Goal: Complete application form

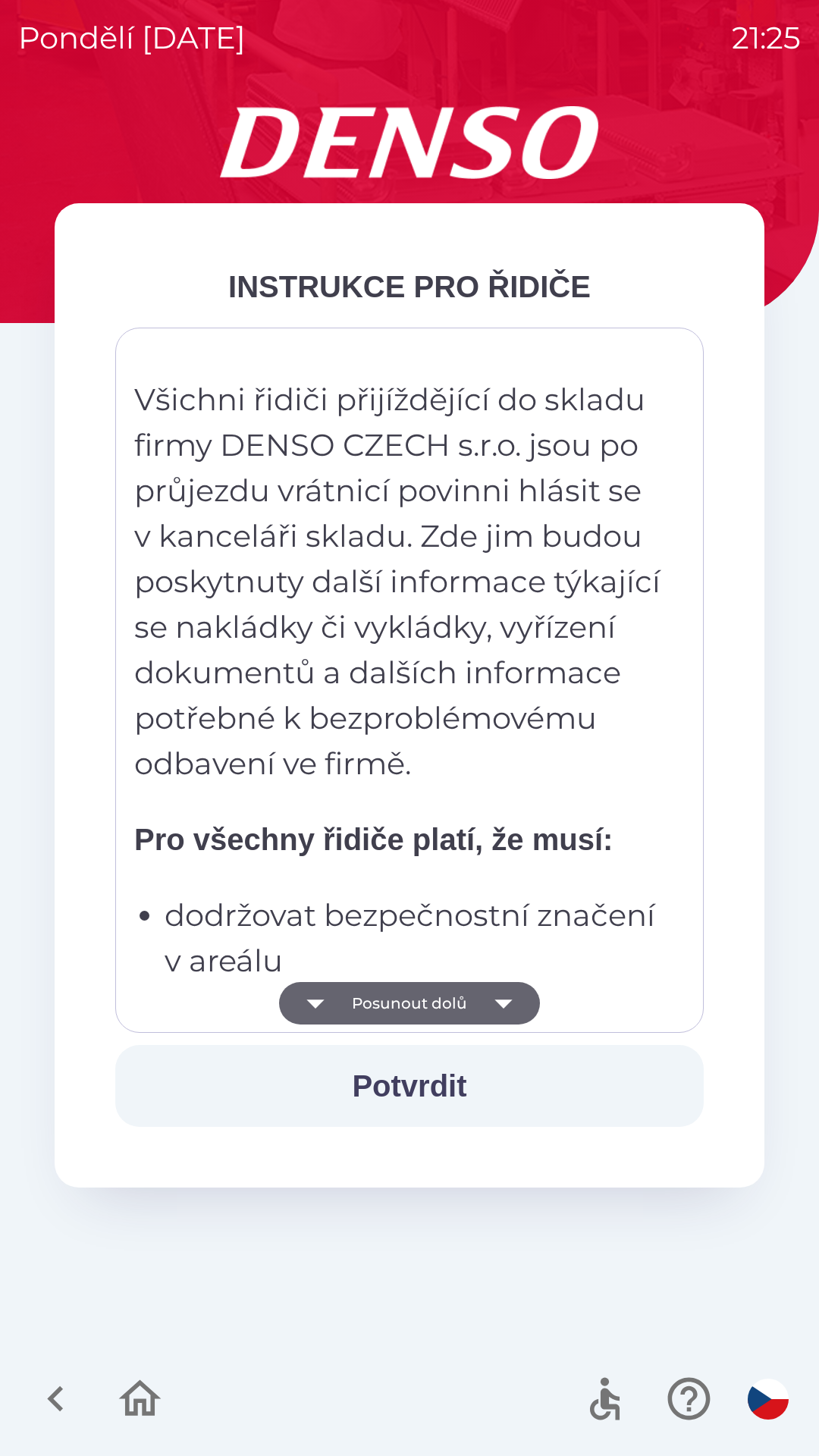
click at [447, 998] on button "Posunout dolů" at bounding box center [410, 1003] width 261 height 43
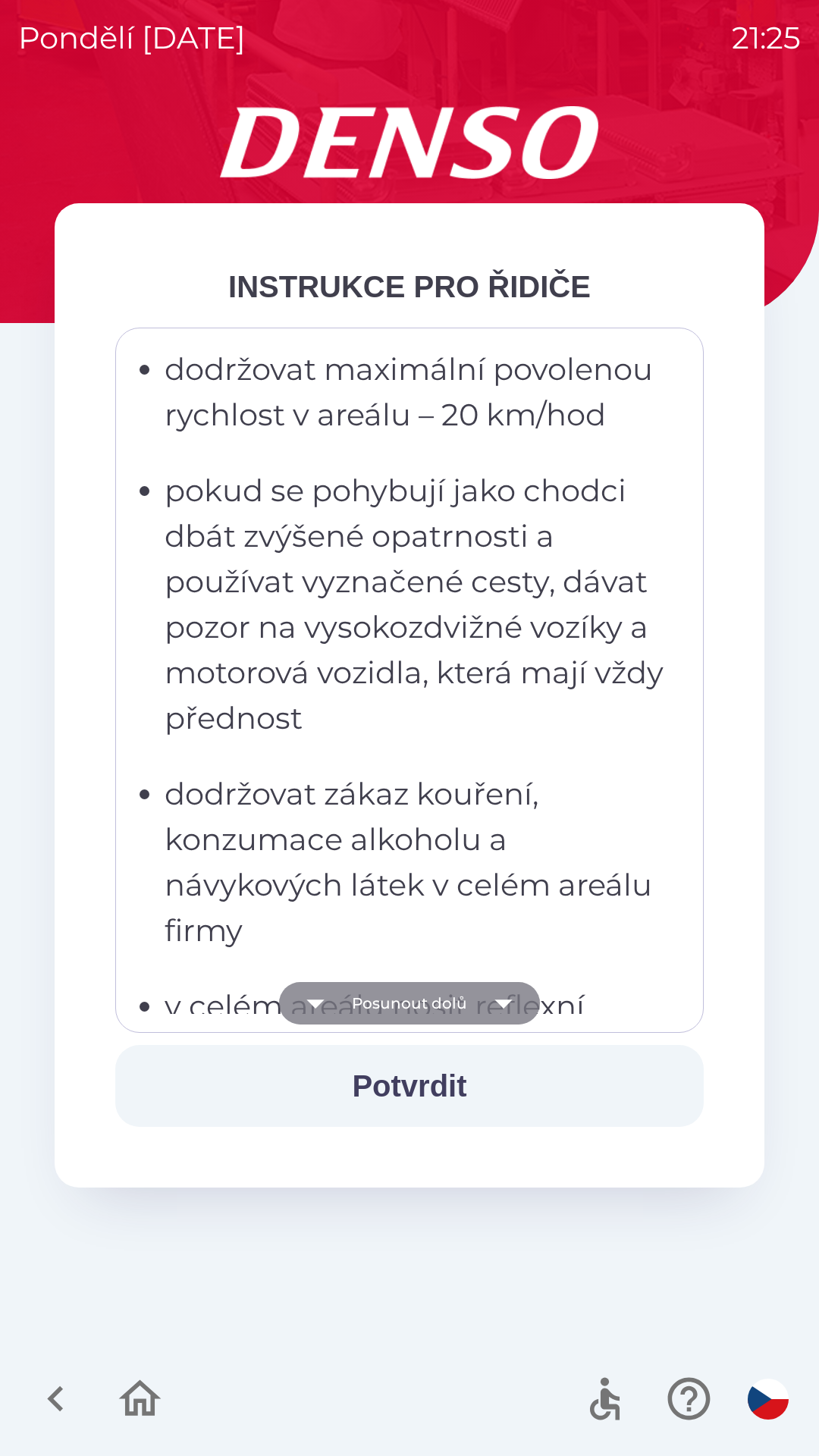
click at [448, 992] on button "Posunout dolů" at bounding box center [410, 1003] width 261 height 43
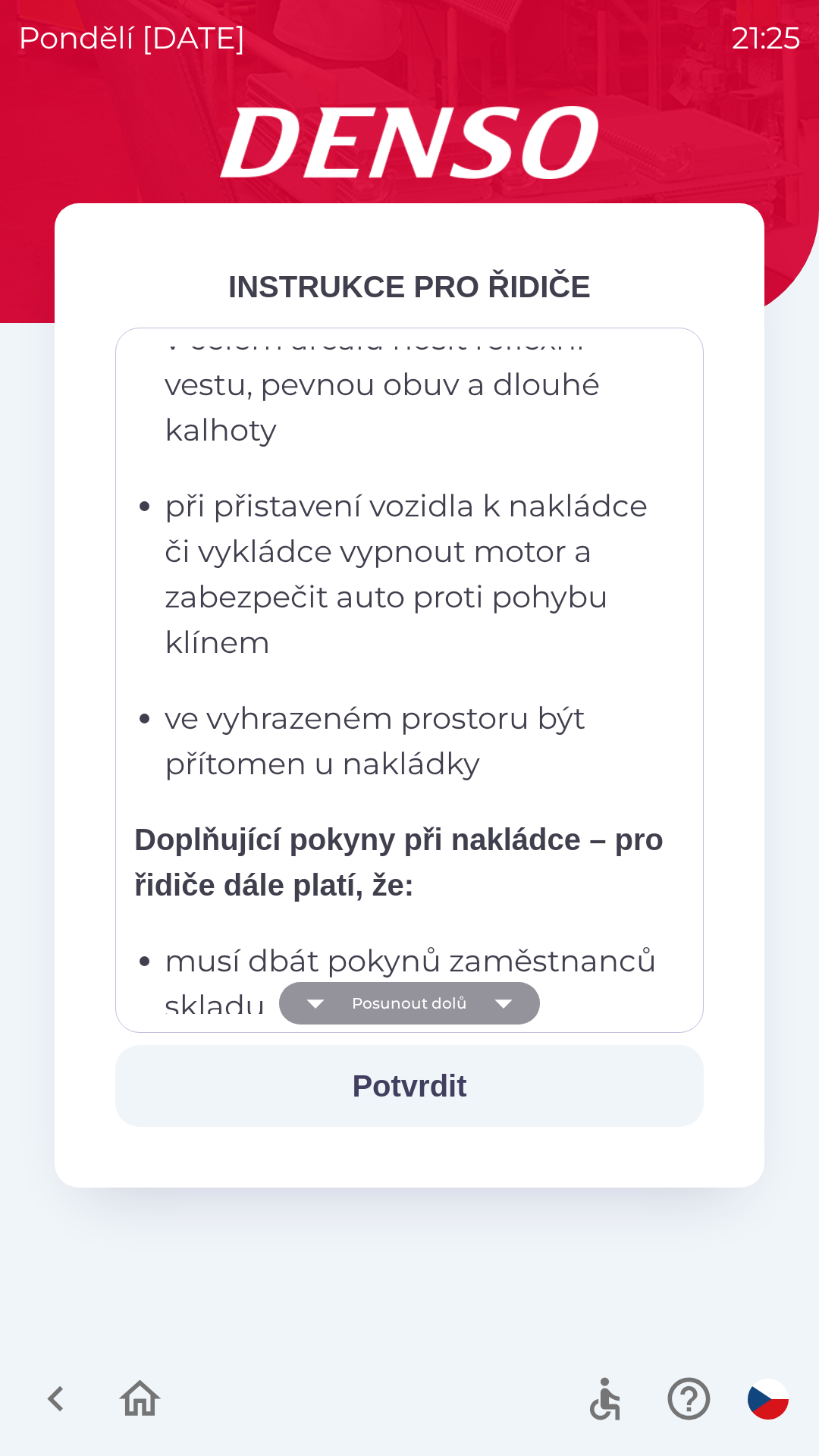
click at [456, 992] on button "Posunout dolů" at bounding box center [410, 1003] width 261 height 43
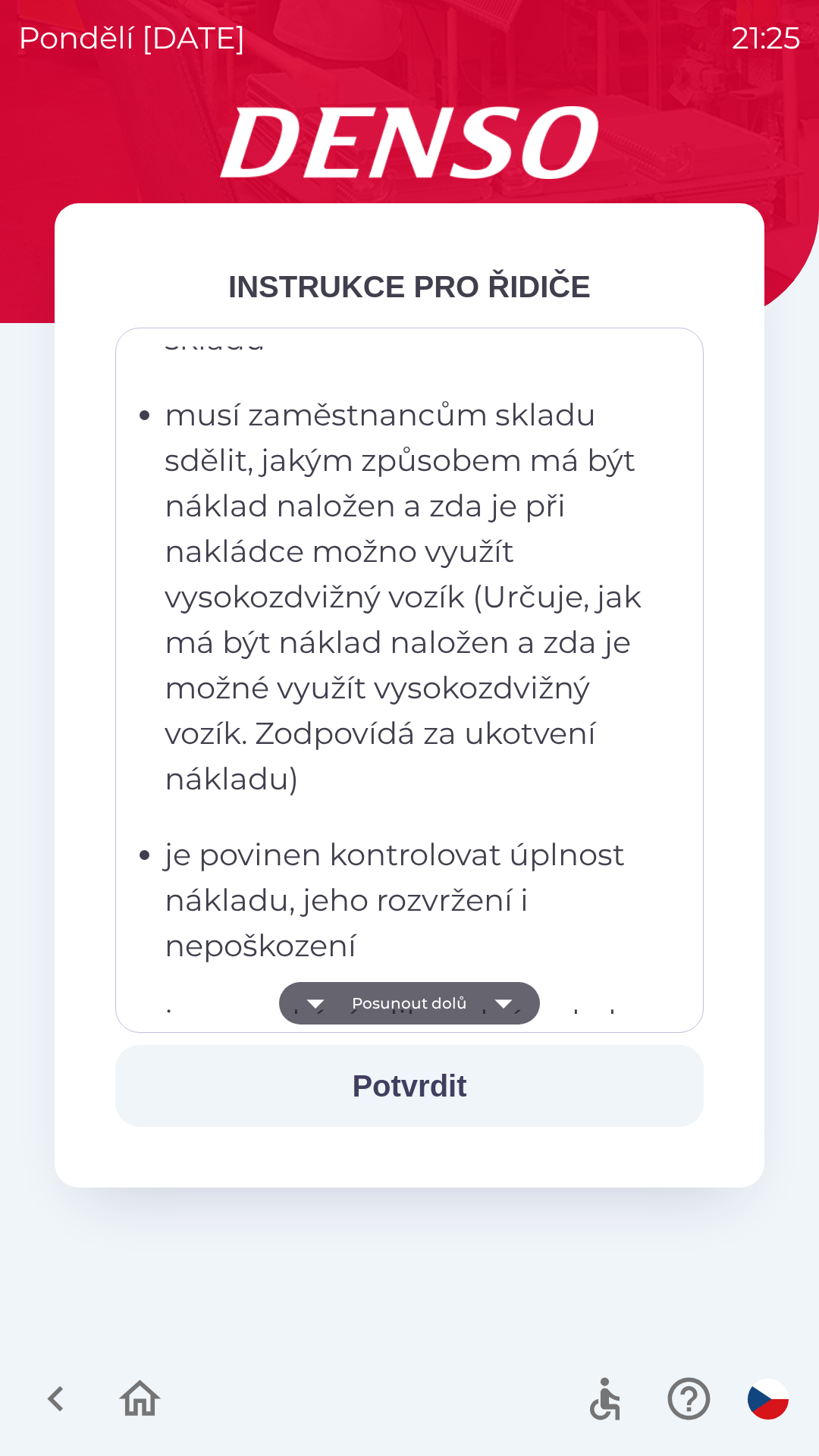
click at [458, 993] on button "Posunout dolů" at bounding box center [410, 1003] width 261 height 43
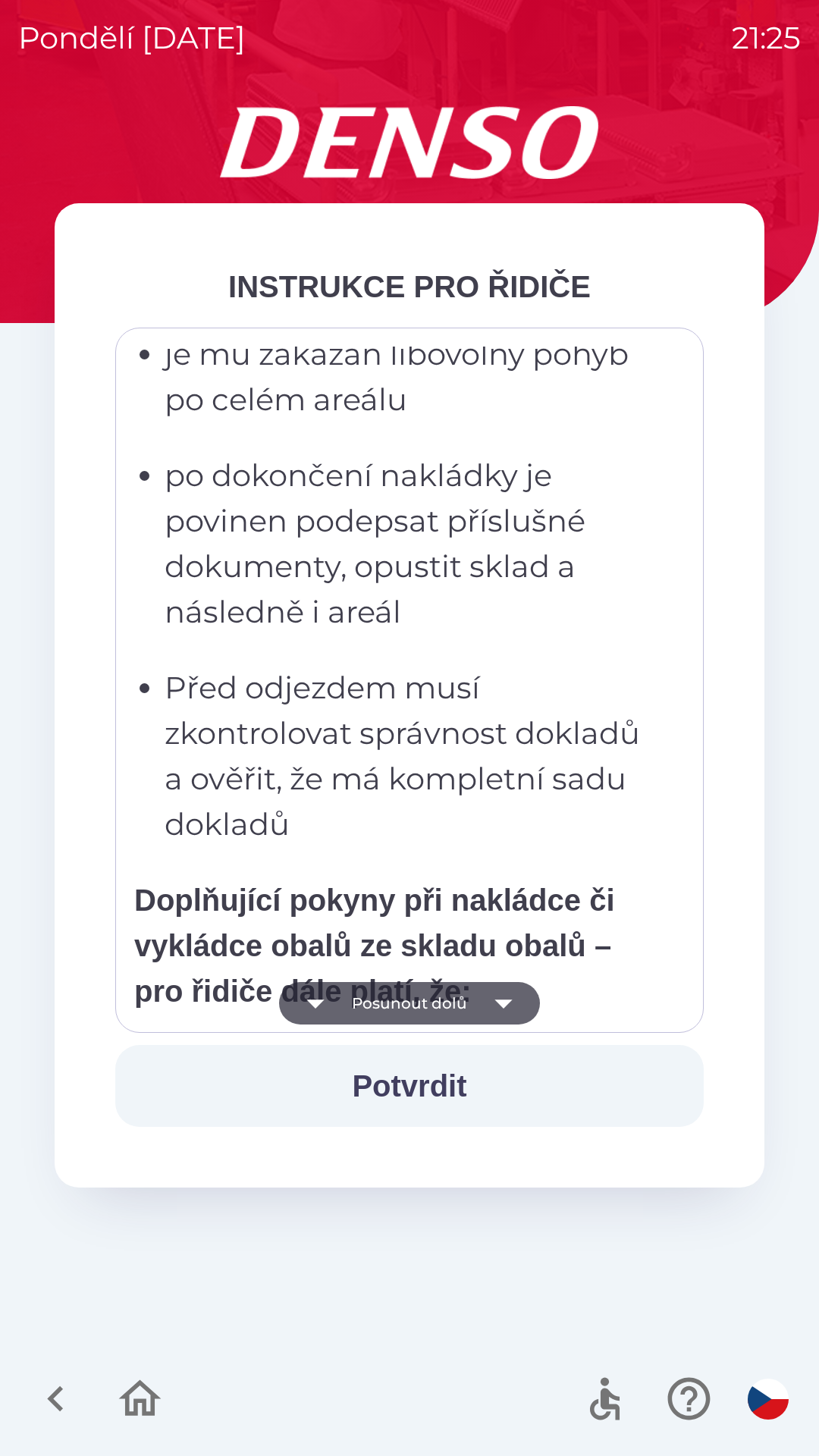
click at [470, 1010] on button "Posunout dolů" at bounding box center [410, 1003] width 261 height 43
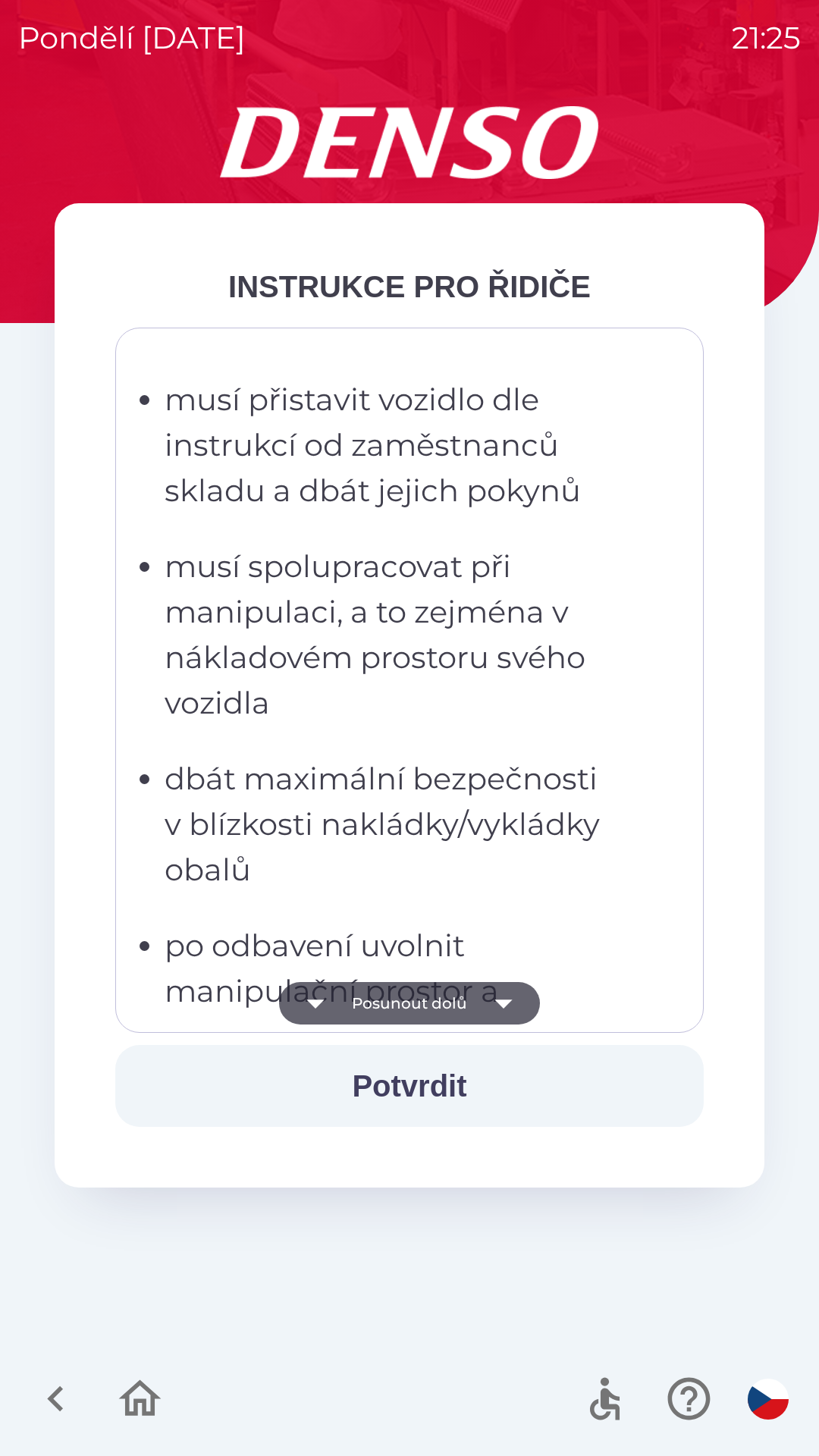
click at [480, 1008] on button "Posunout dolů" at bounding box center [410, 1003] width 261 height 43
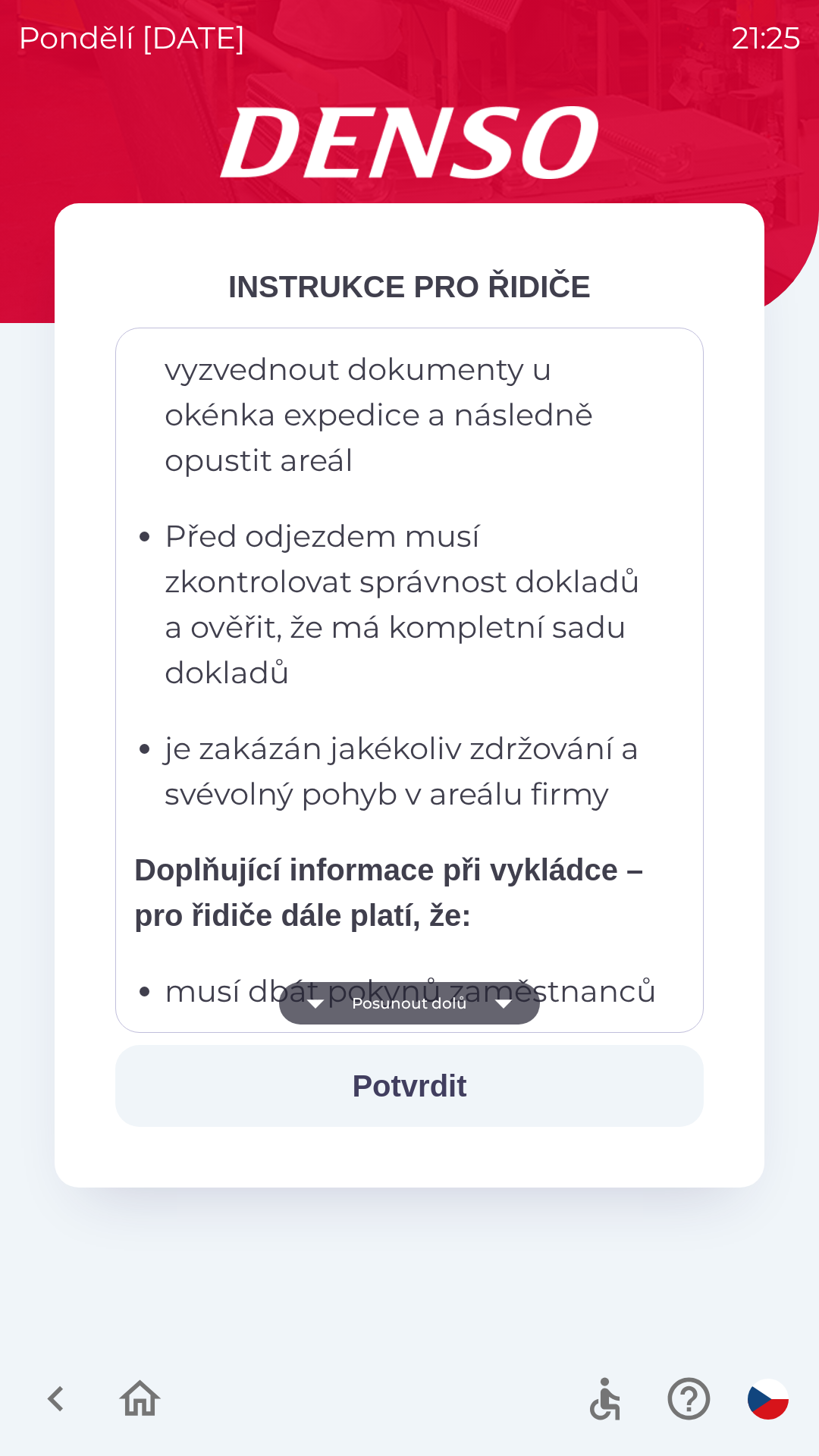
click at [483, 1003] on icon "button" at bounding box center [503, 1003] width 43 height 43
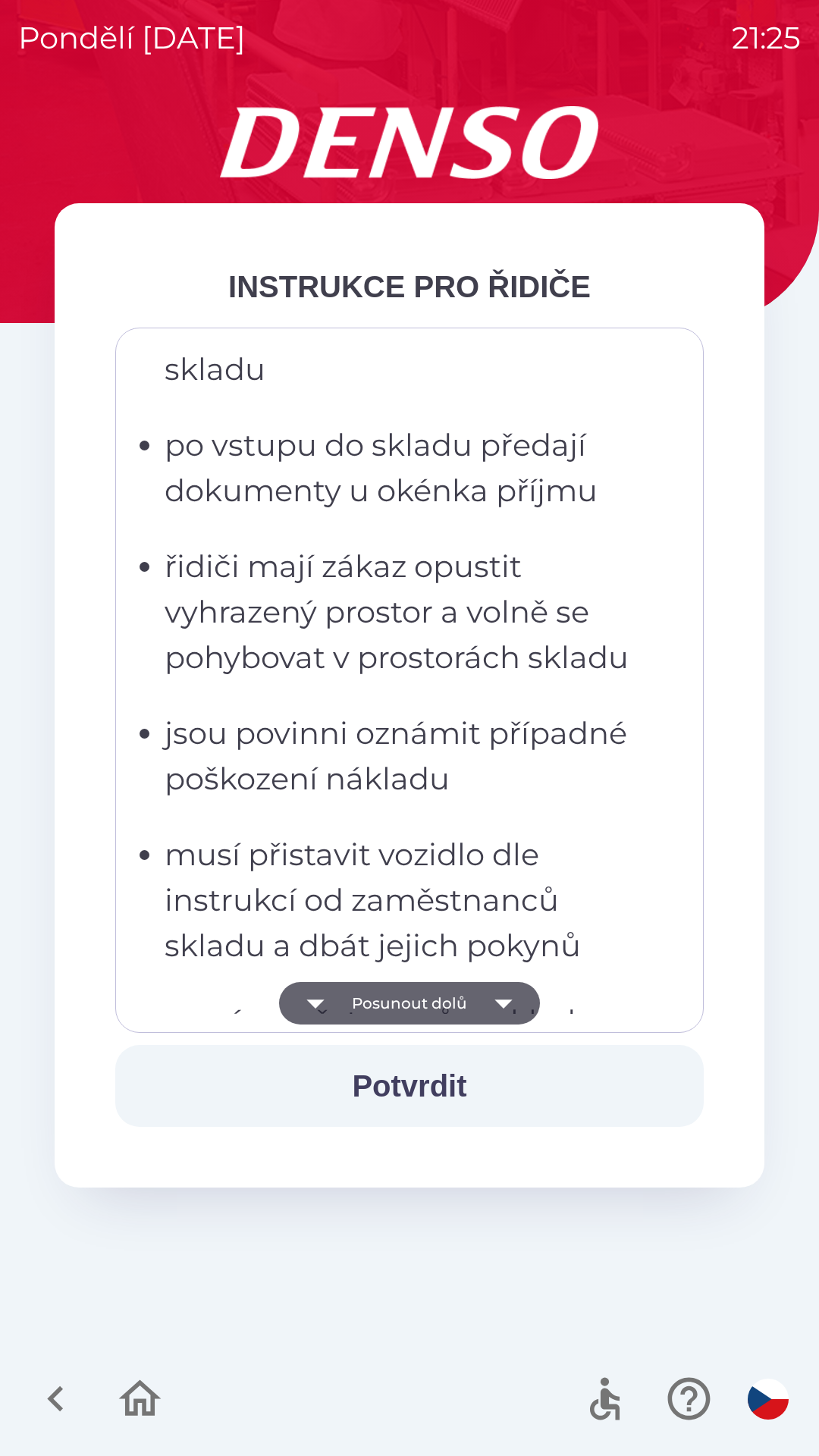
click at [487, 1008] on icon "button" at bounding box center [503, 1003] width 43 height 43
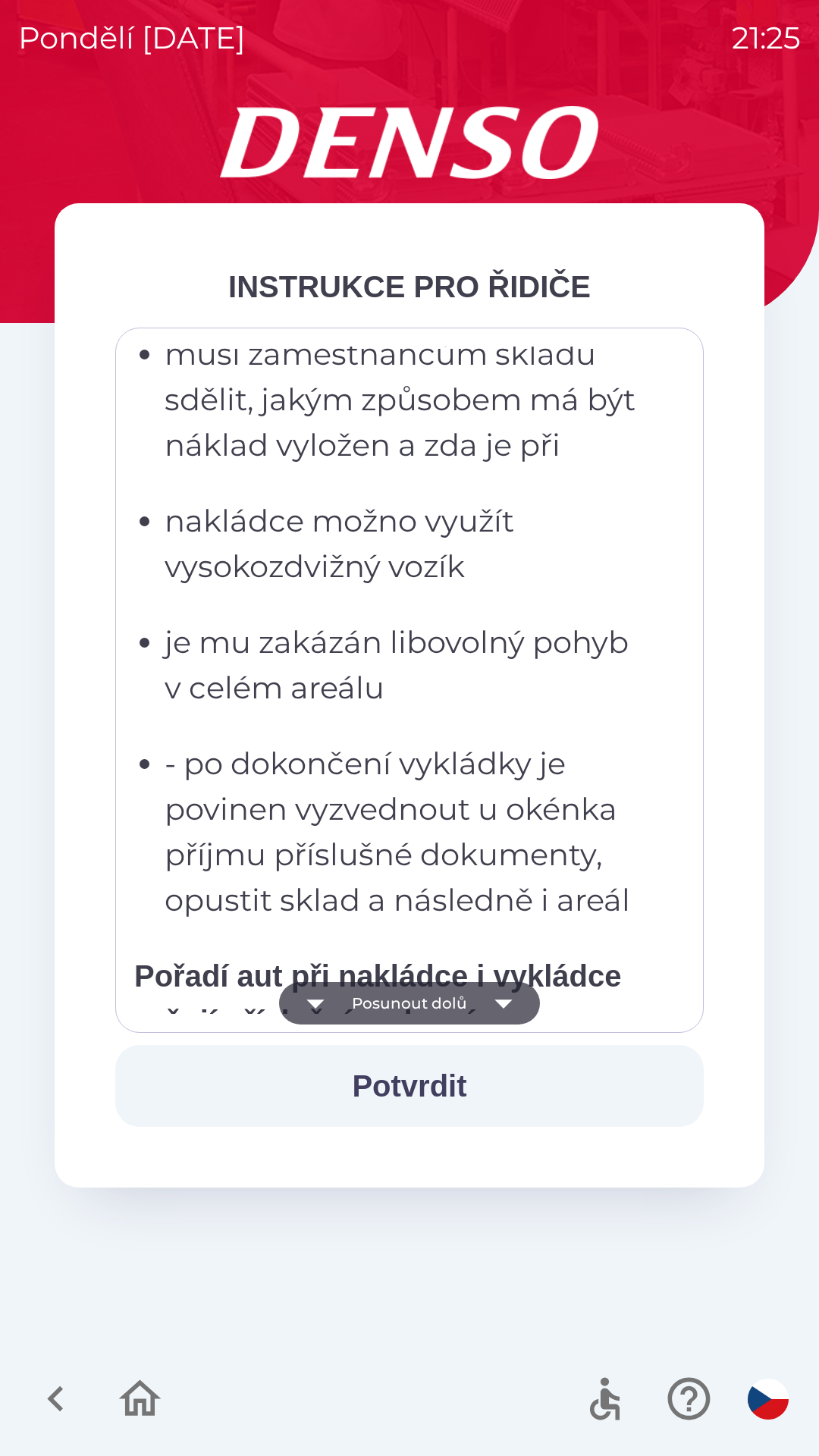
click at [497, 1008] on icon "button" at bounding box center [503, 1003] width 43 height 43
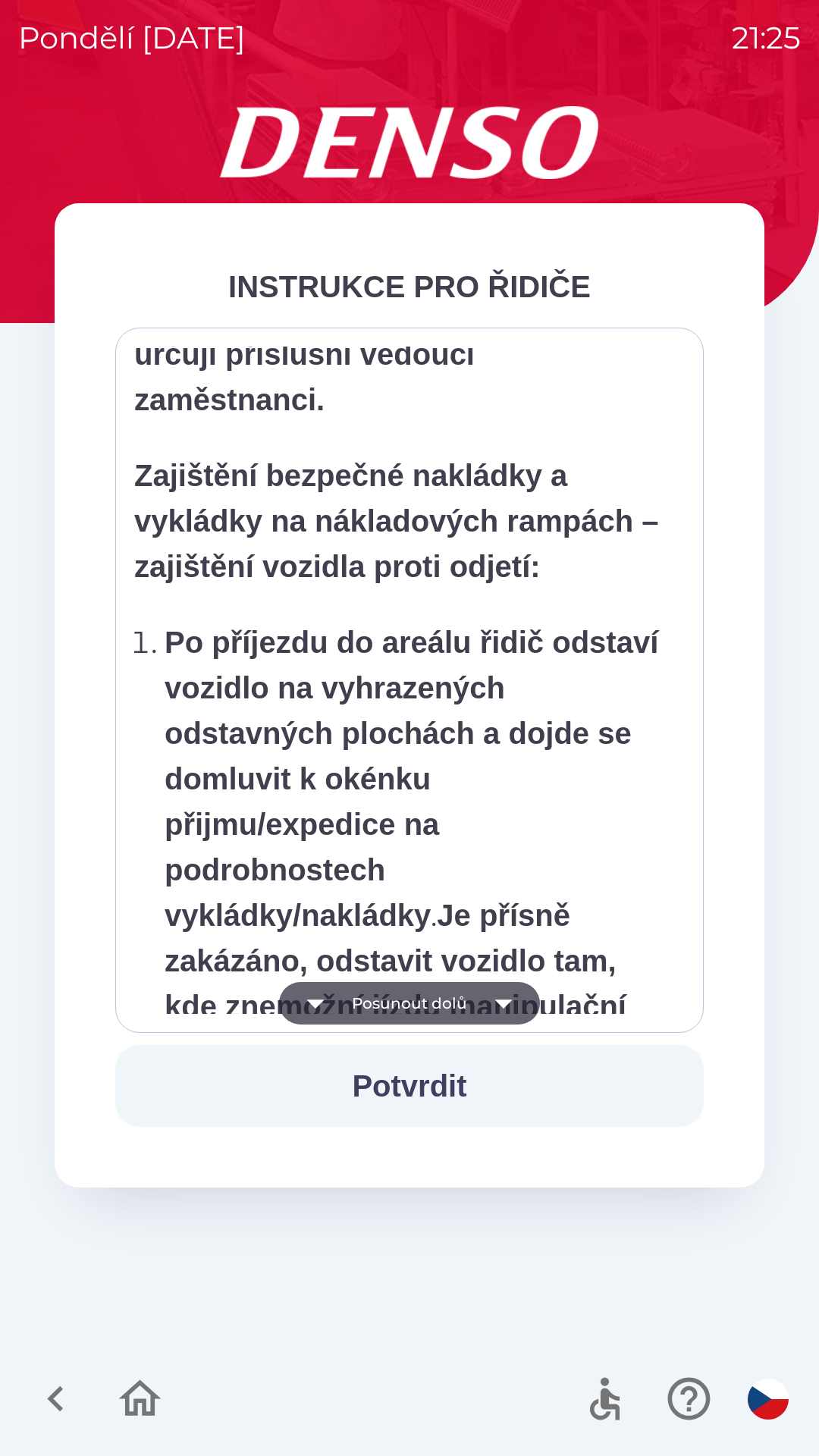
click at [483, 1007] on icon "button" at bounding box center [503, 1003] width 43 height 43
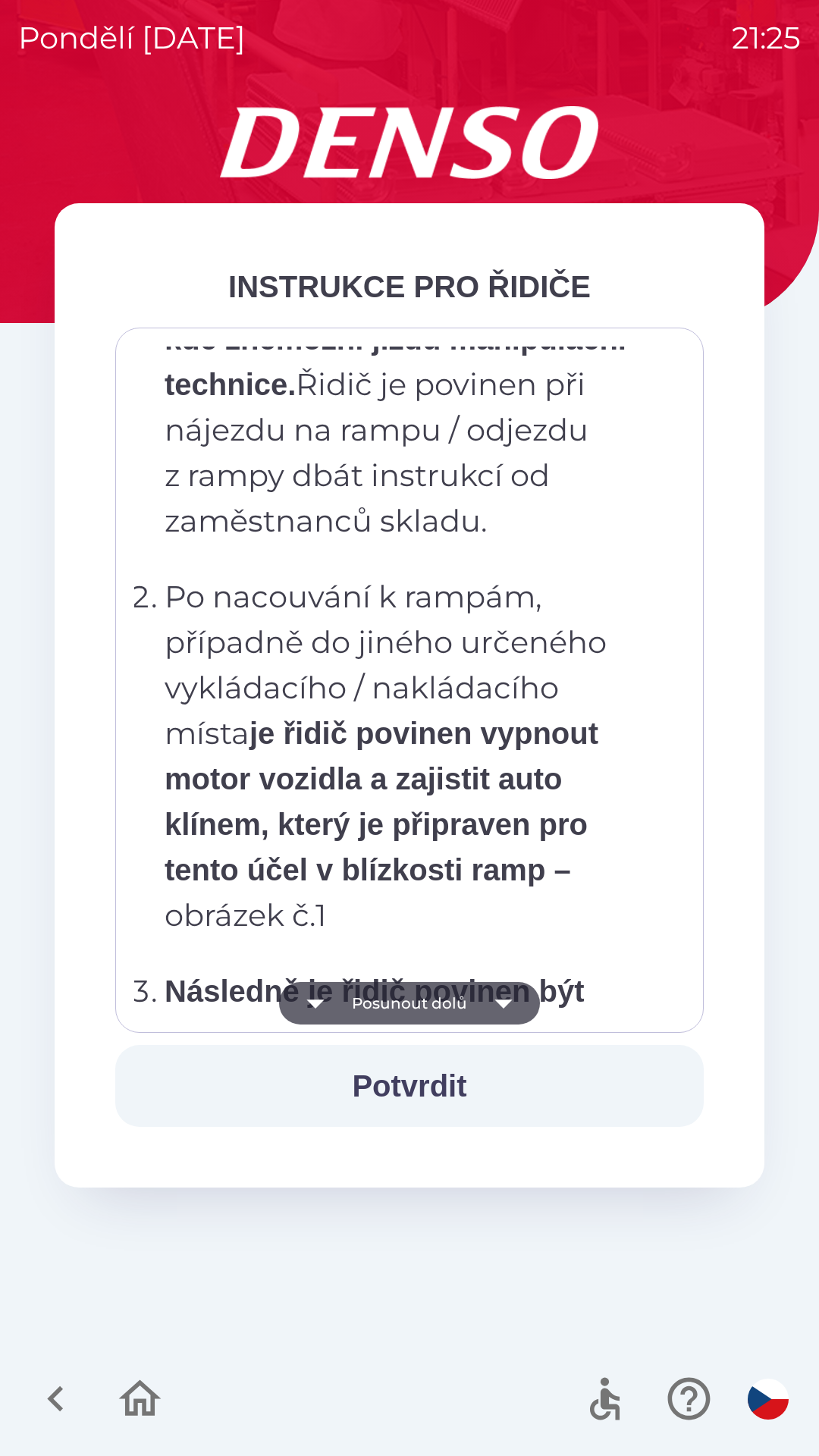
click at [483, 1004] on icon "button" at bounding box center [503, 1003] width 43 height 43
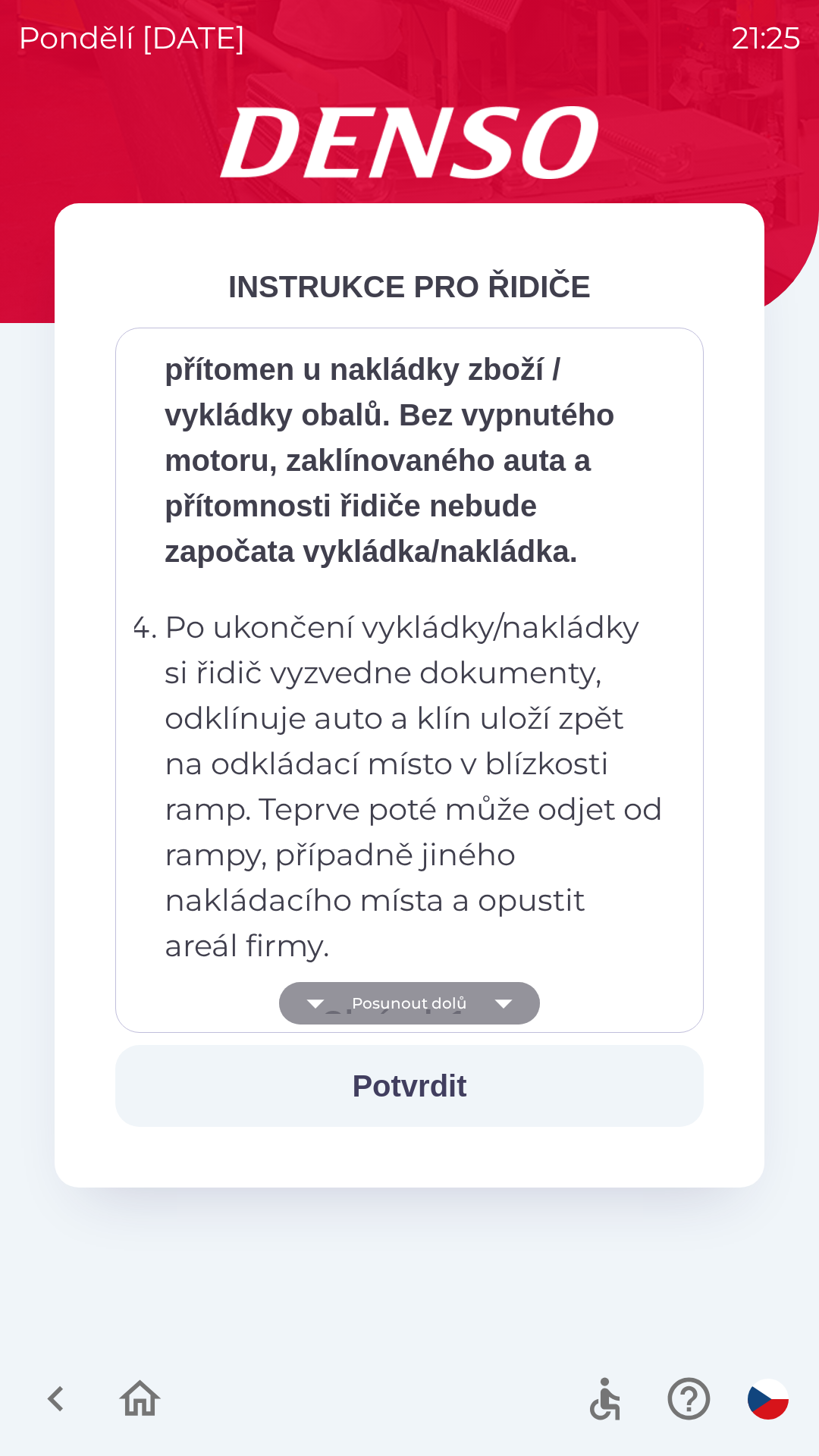
click at [482, 1007] on icon "button" at bounding box center [503, 1003] width 43 height 43
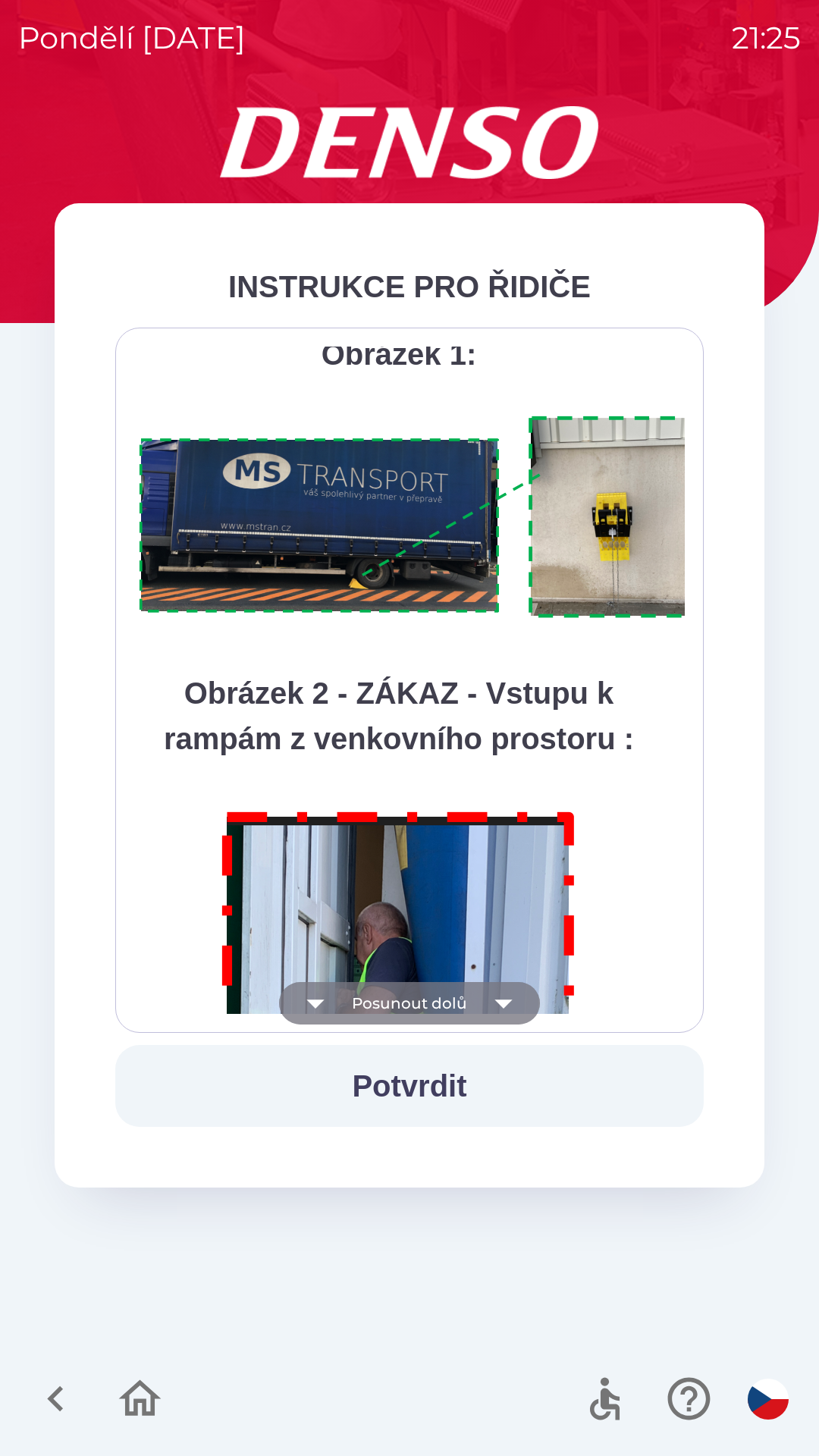
click at [483, 1003] on icon "button" at bounding box center [503, 1003] width 43 height 43
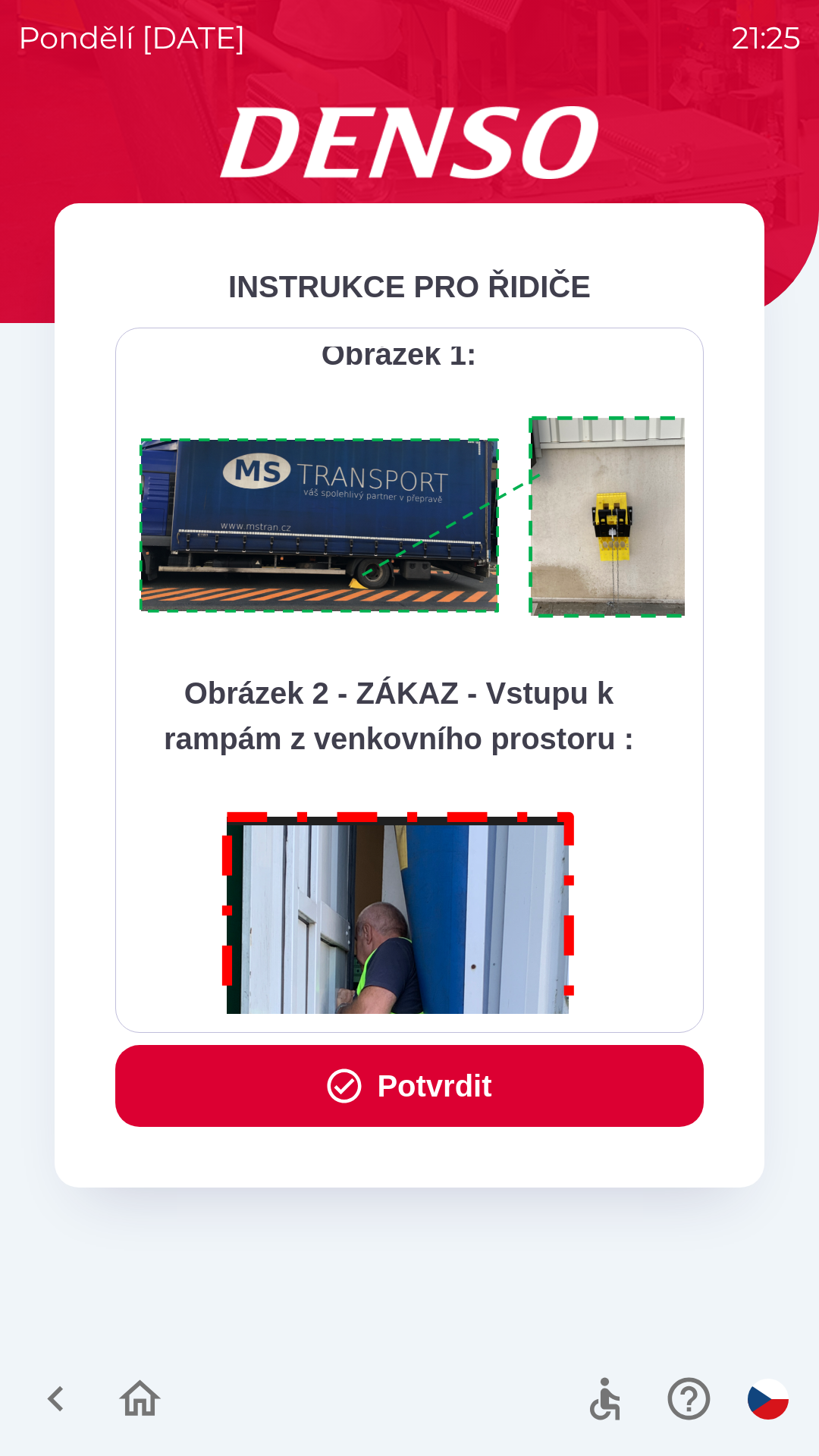
scroll to position [8520, 0]
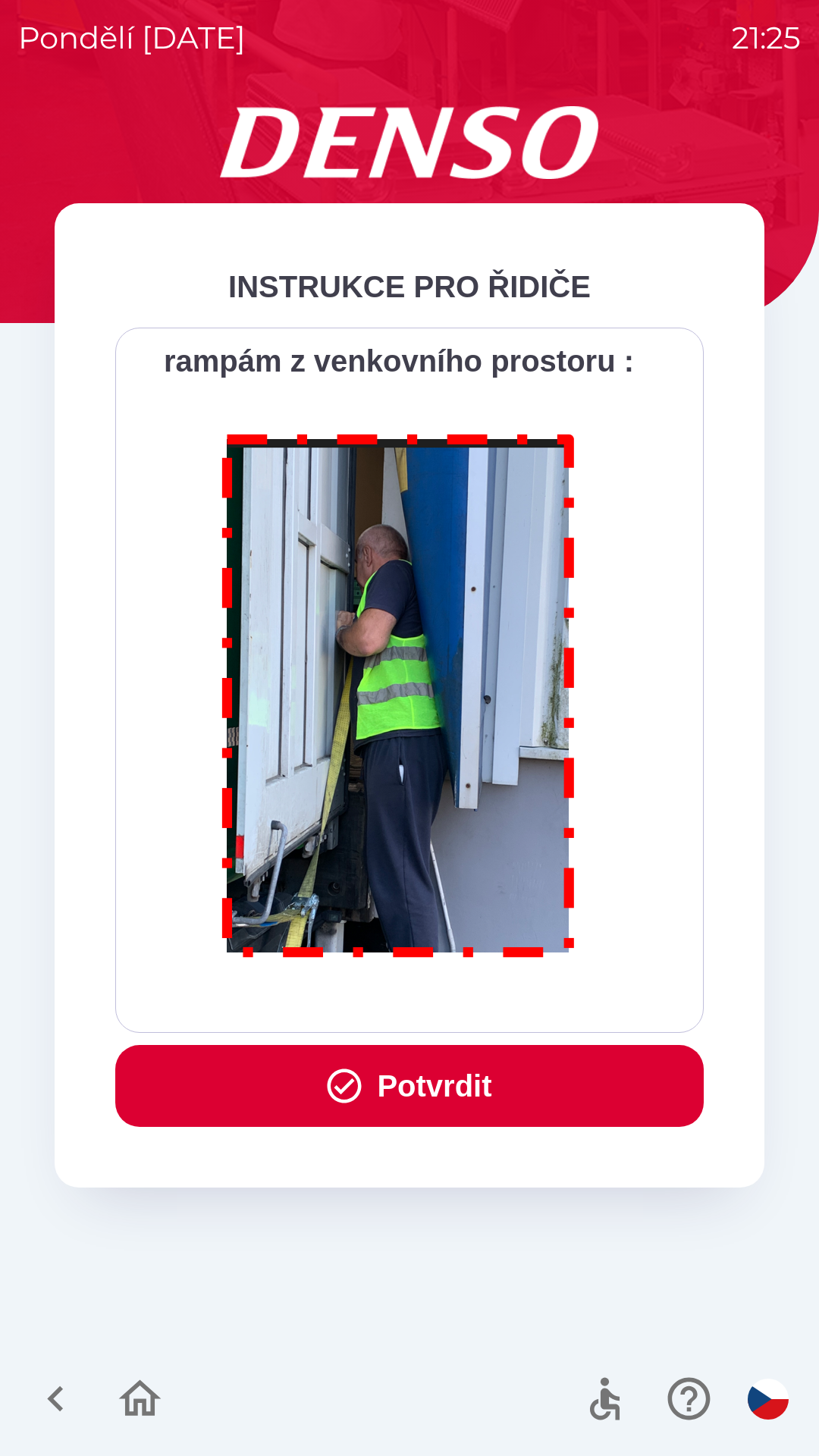
click at [489, 1003] on div "Všichni řidiči přijíždějící do skladu firmy DENSO CZECH s.r.o. jsou po průjezdu…" at bounding box center [409, 680] width 550 height 668
click at [327, 1089] on icon "button" at bounding box center [344, 1085] width 34 height 34
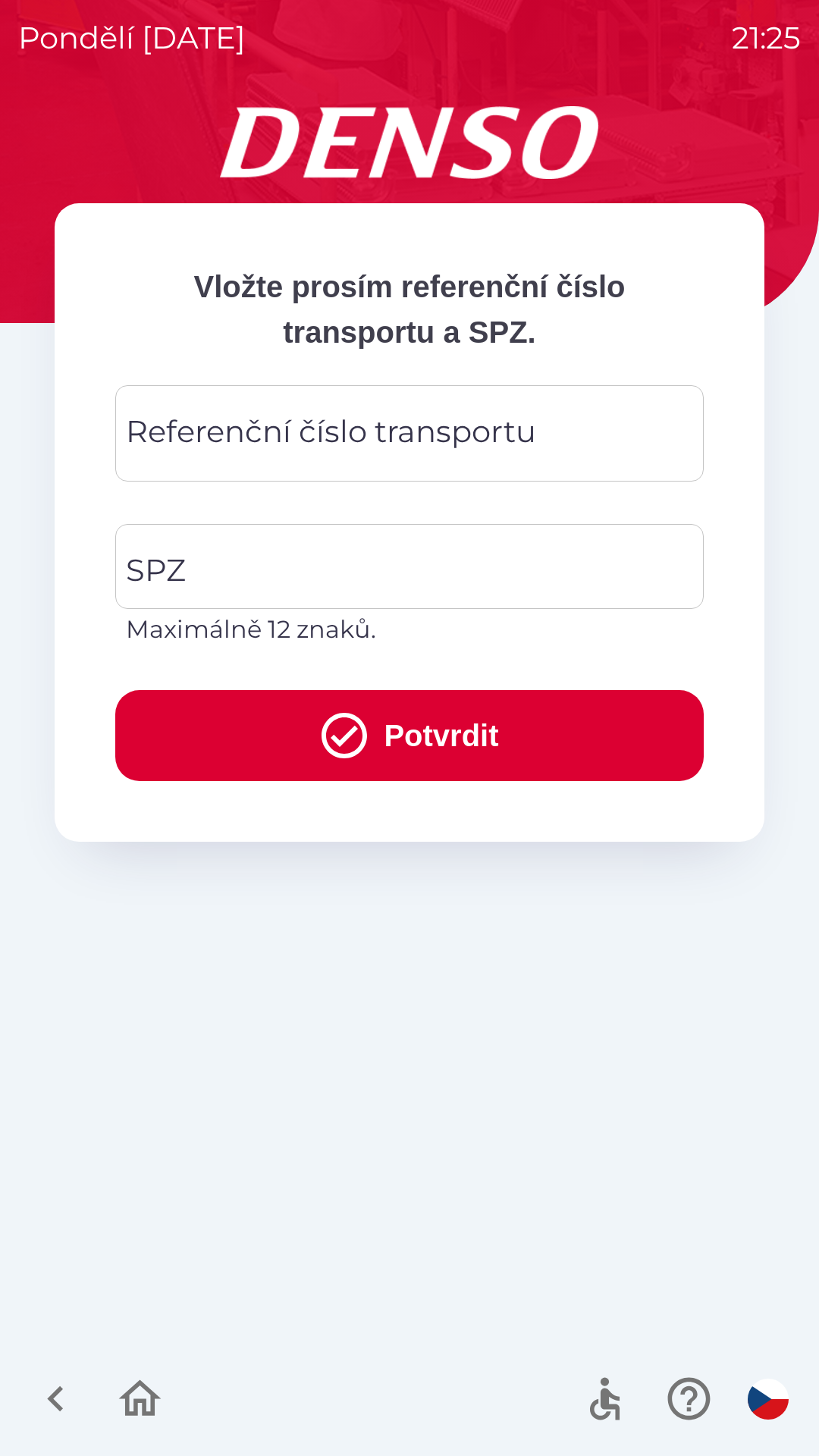
click at [373, 439] on div "Referenční číslo transportu Referenční číslo transportu" at bounding box center [409, 433] width 588 height 97
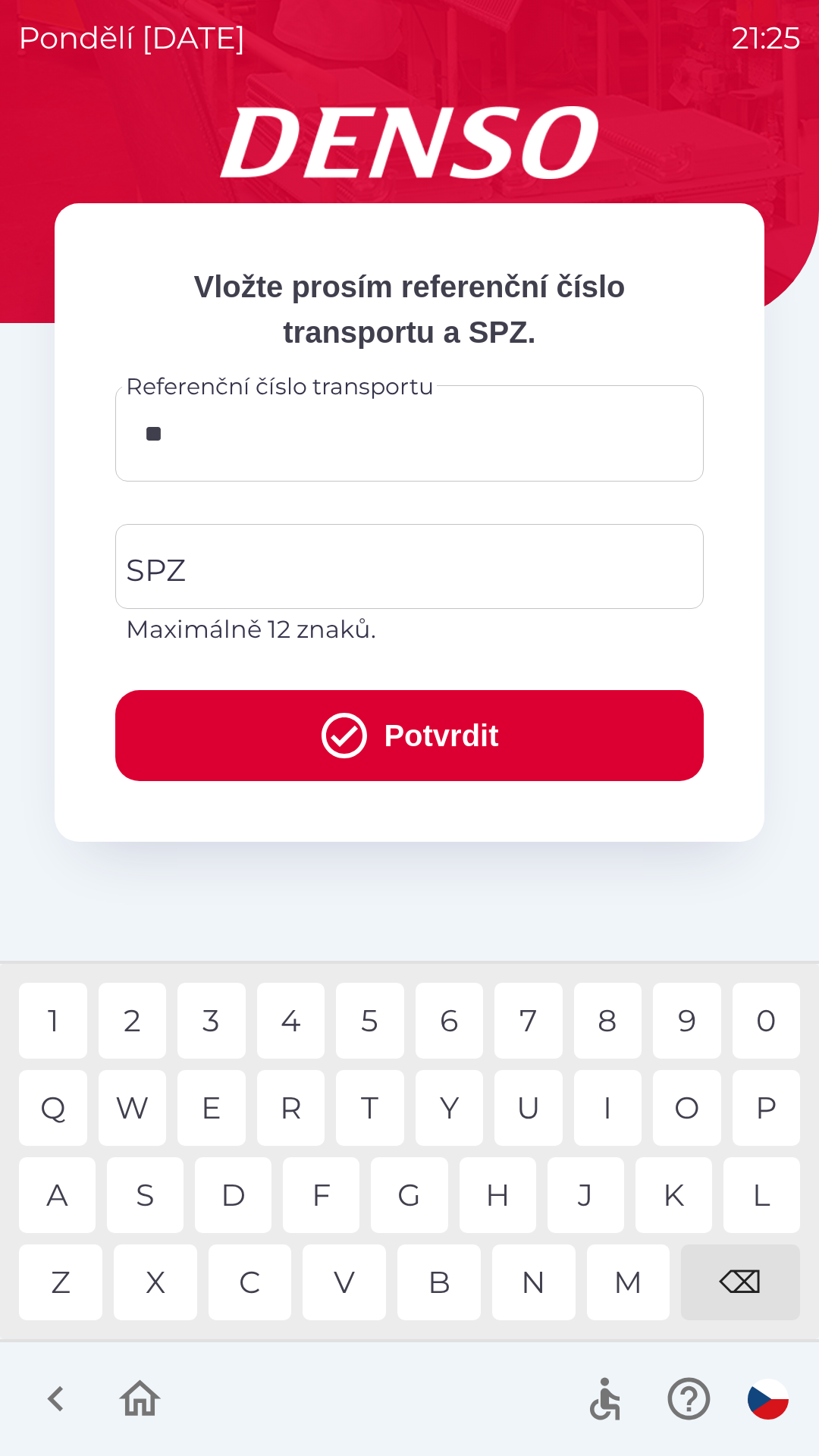
click at [675, 1189] on div "K" at bounding box center [674, 1194] width 77 height 76
click at [356, 1285] on div "V" at bounding box center [345, 1282] width 84 height 76
click at [608, 1024] on div "8" at bounding box center [608, 1020] width 68 height 76
type input "*********"
click at [378, 562] on input "SPZ" at bounding box center [398, 567] width 552 height 71
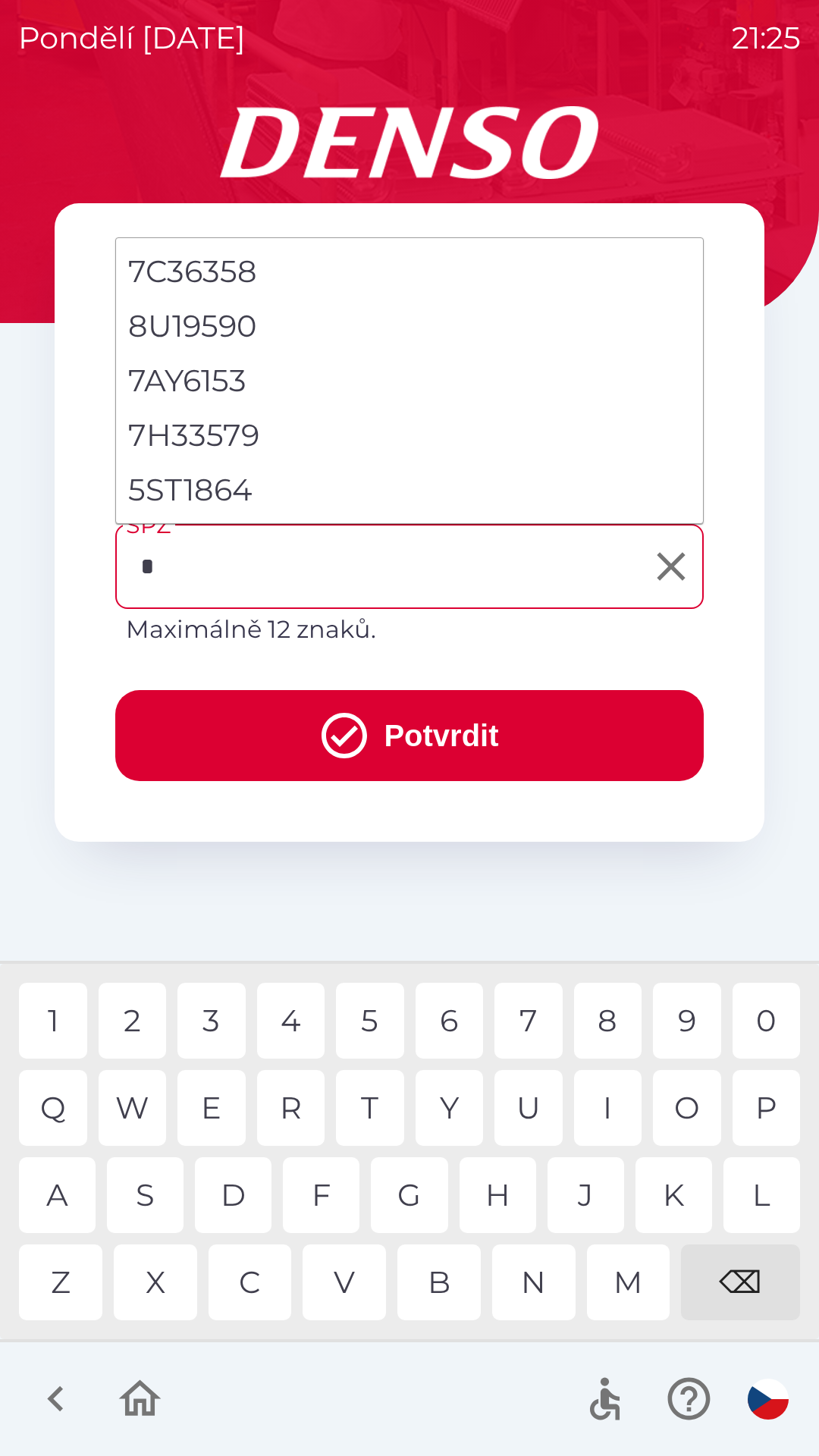
click at [372, 1006] on div "5" at bounding box center [370, 1020] width 68 height 76
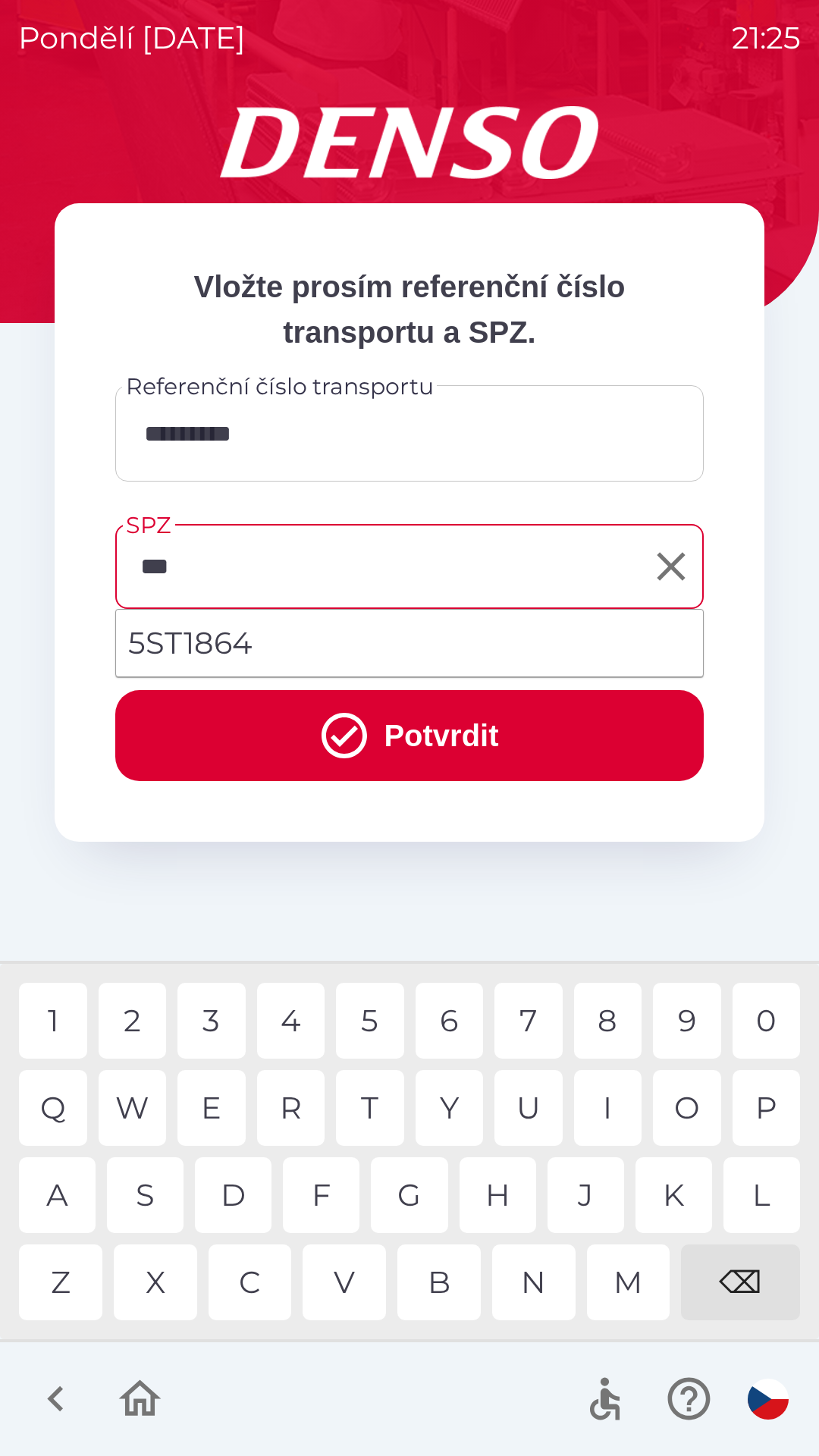
click at [385, 1095] on div "T" at bounding box center [370, 1107] width 68 height 76
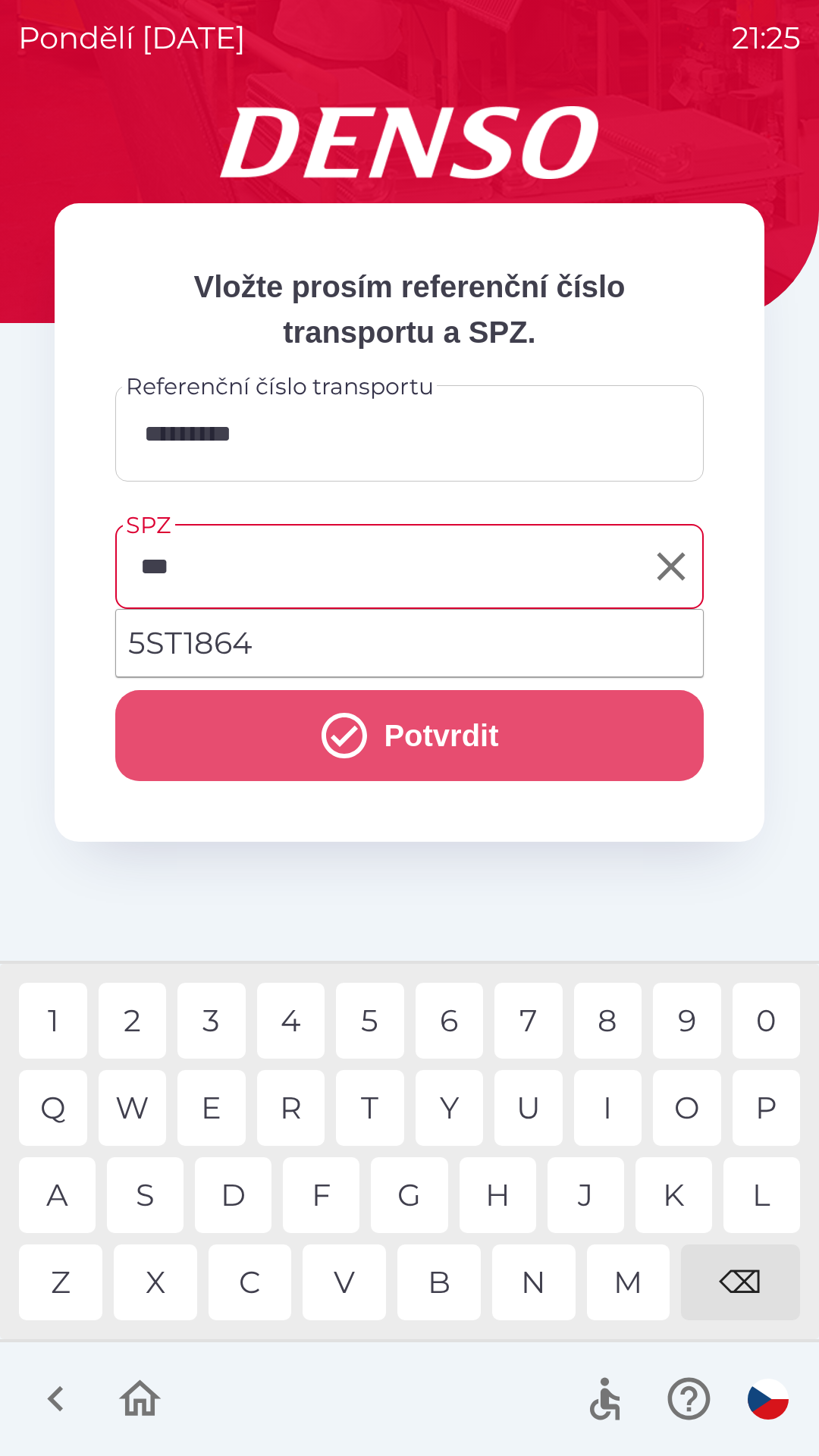
click at [375, 733] on button "Potvrdit" at bounding box center [409, 735] width 588 height 91
type input "*******"
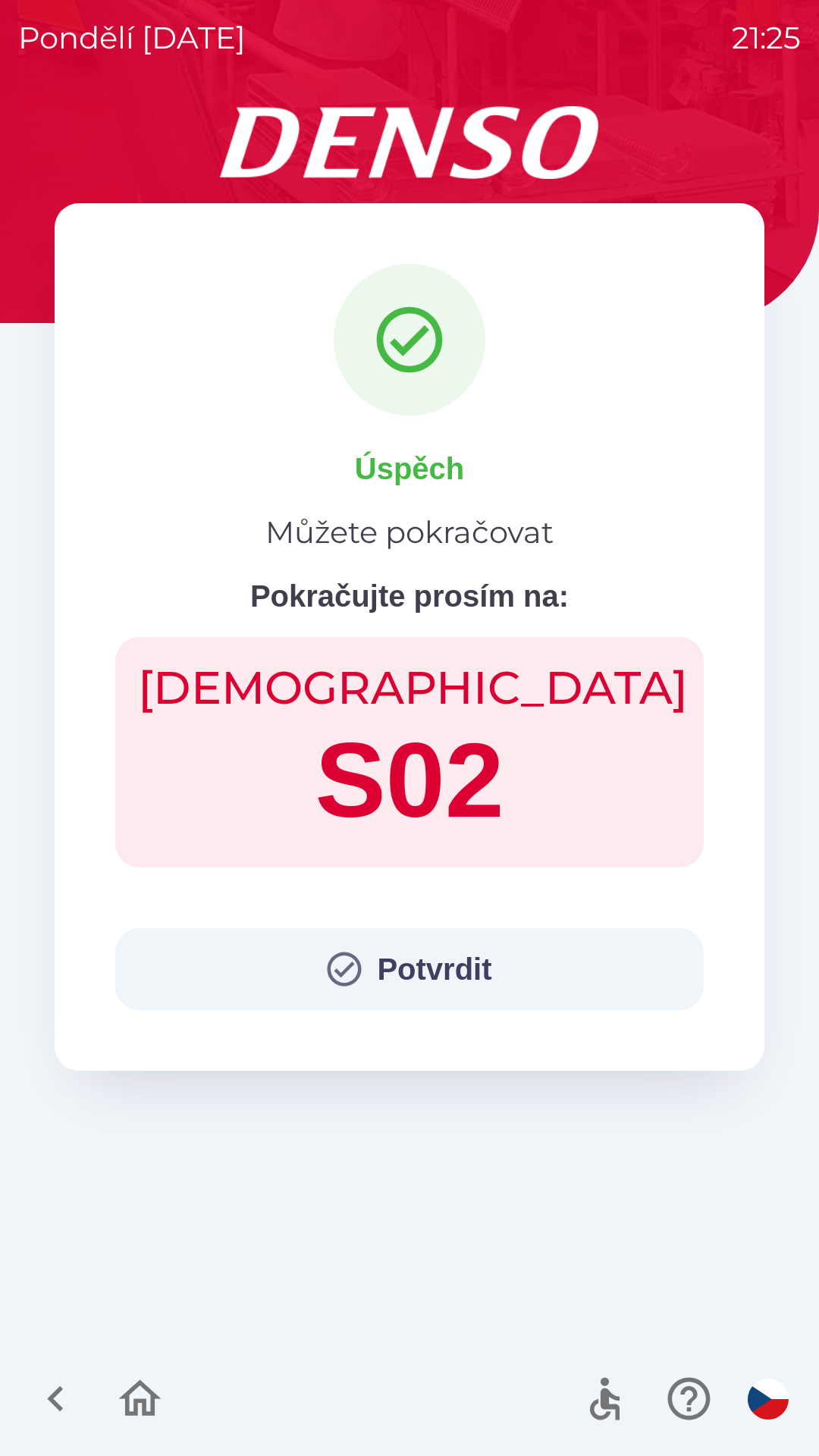
click at [315, 970] on button "Potvrdit" at bounding box center [409, 969] width 588 height 82
